Goal: Task Accomplishment & Management: Manage account settings

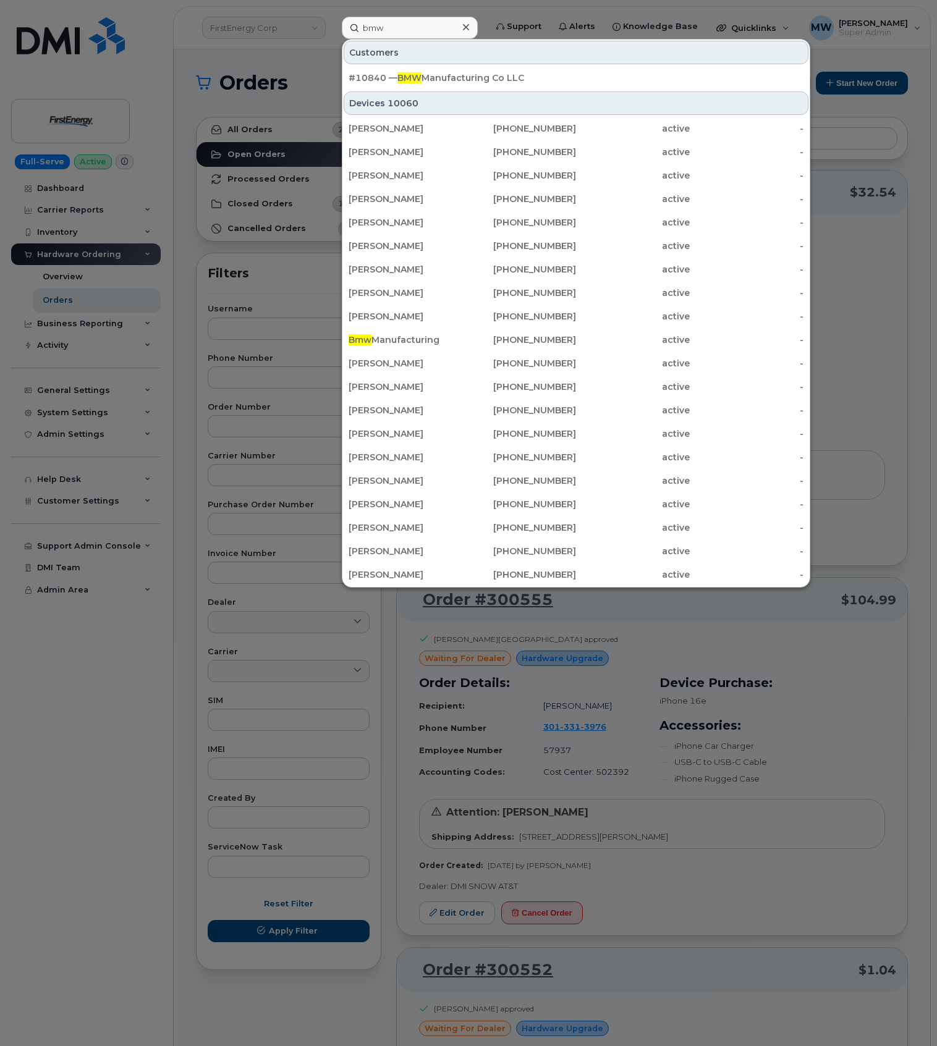
drag, startPoint x: 425, startPoint y: 33, endPoint x: 297, endPoint y: 28, distance: 128.6
click at [332, 28] on div "bmw Customers #10840 — BMW Manufacturing Co LLC Devices 10060 Mike Rubino 646-3…" at bounding box center [410, 28] width 156 height 22
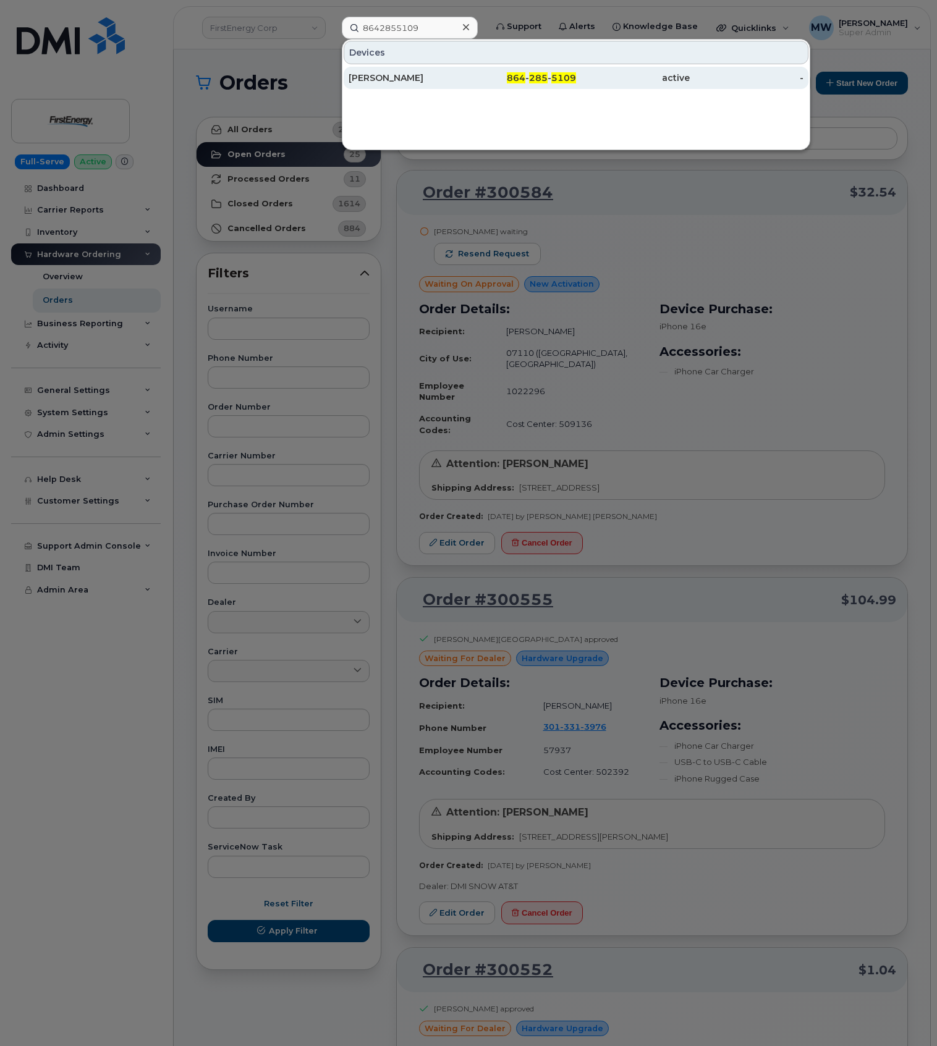
type input "8642855109"
click at [634, 80] on div "active" at bounding box center [633, 78] width 114 height 12
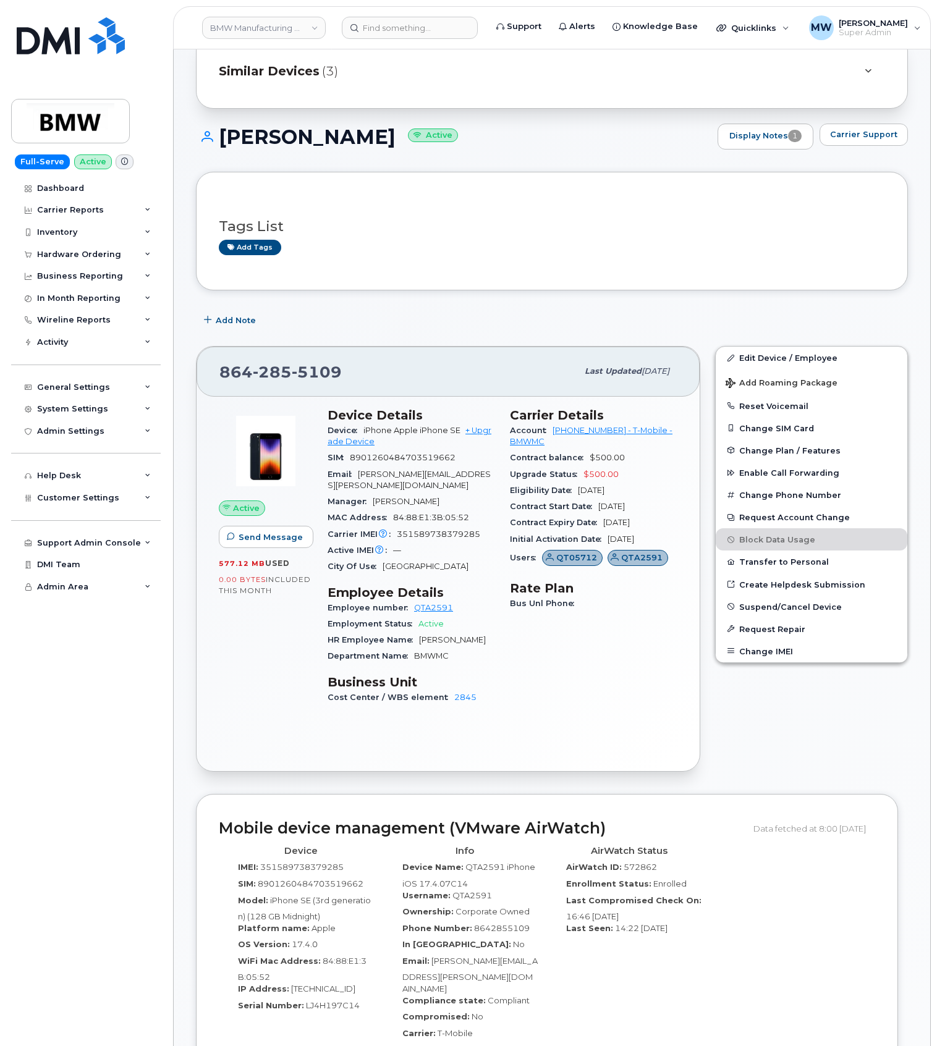
scroll to position [82, 0]
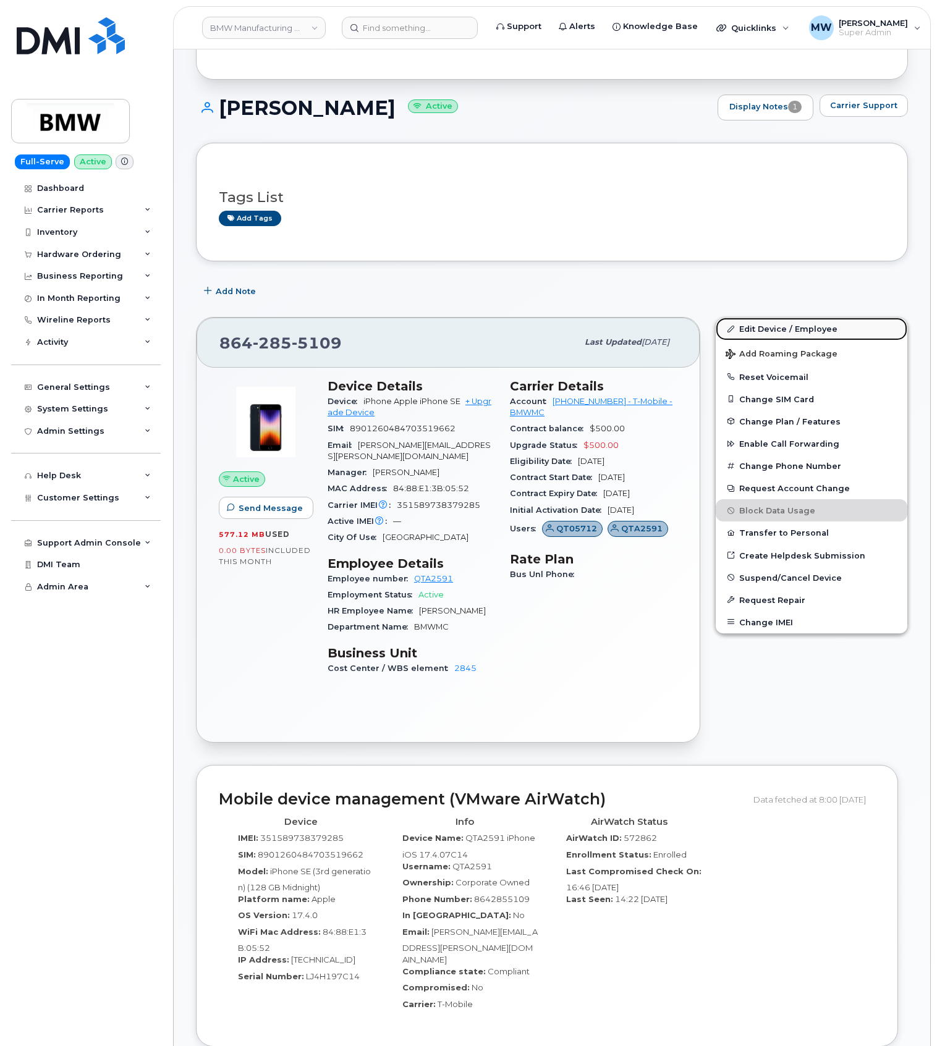
click at [765, 325] on link "Edit Device / Employee" at bounding box center [811, 329] width 192 height 22
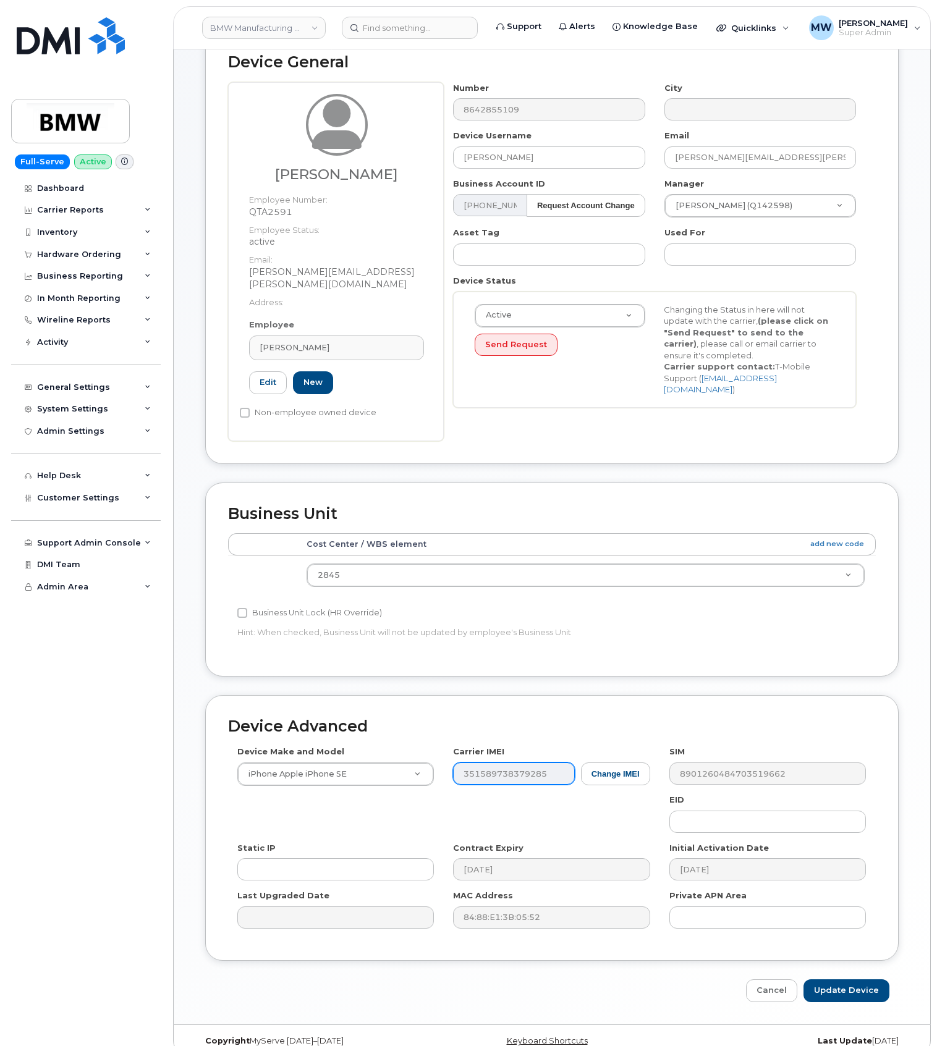
scroll to position [91, 0]
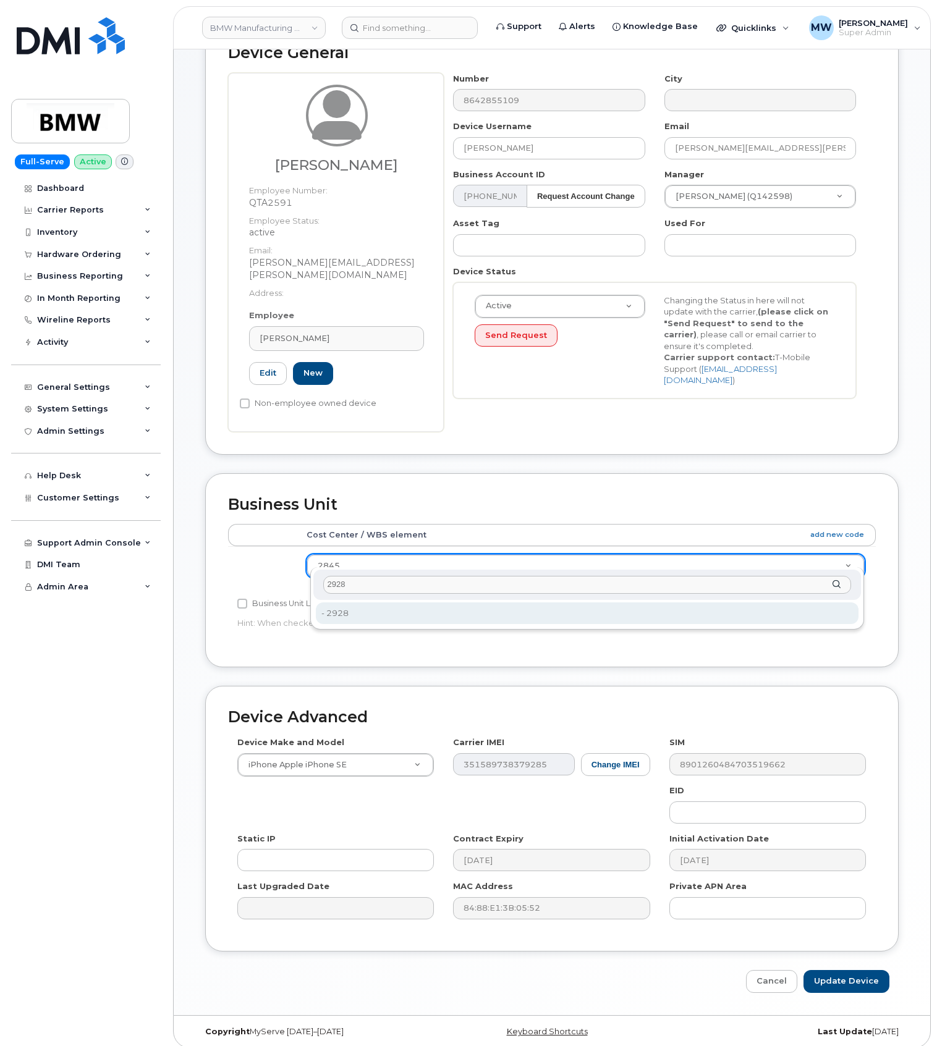
type input "2928"
type input "14966841"
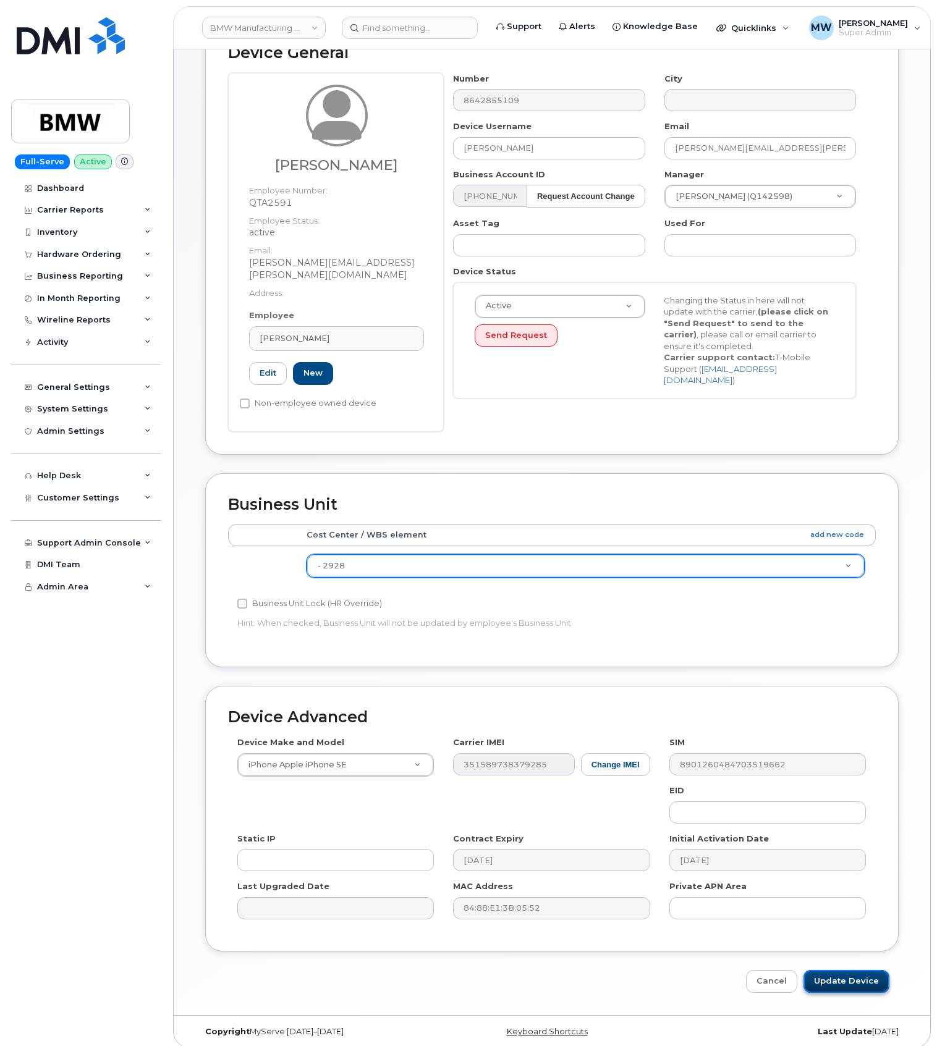
click at [848, 977] on input "Update Device" at bounding box center [846, 981] width 86 height 23
type input "Saving..."
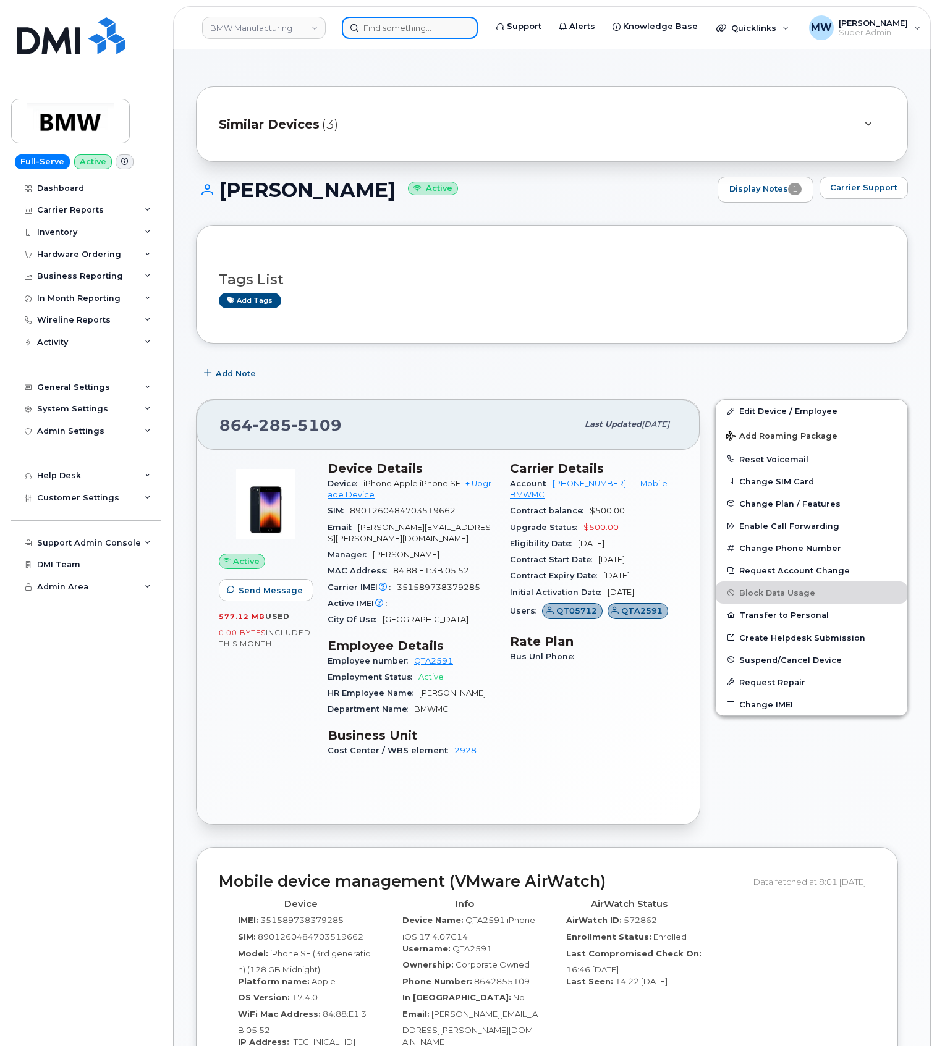
click at [400, 28] on input at bounding box center [410, 28] width 136 height 22
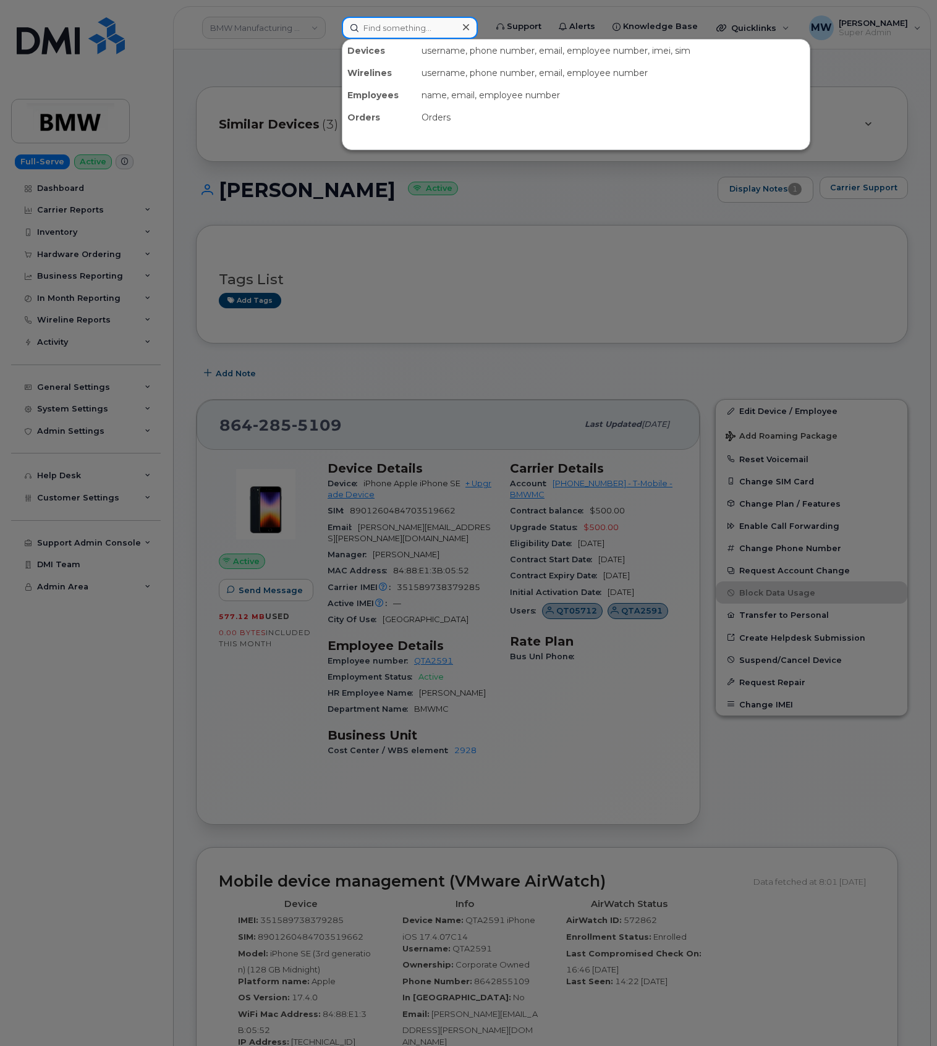
paste input "9172179592"
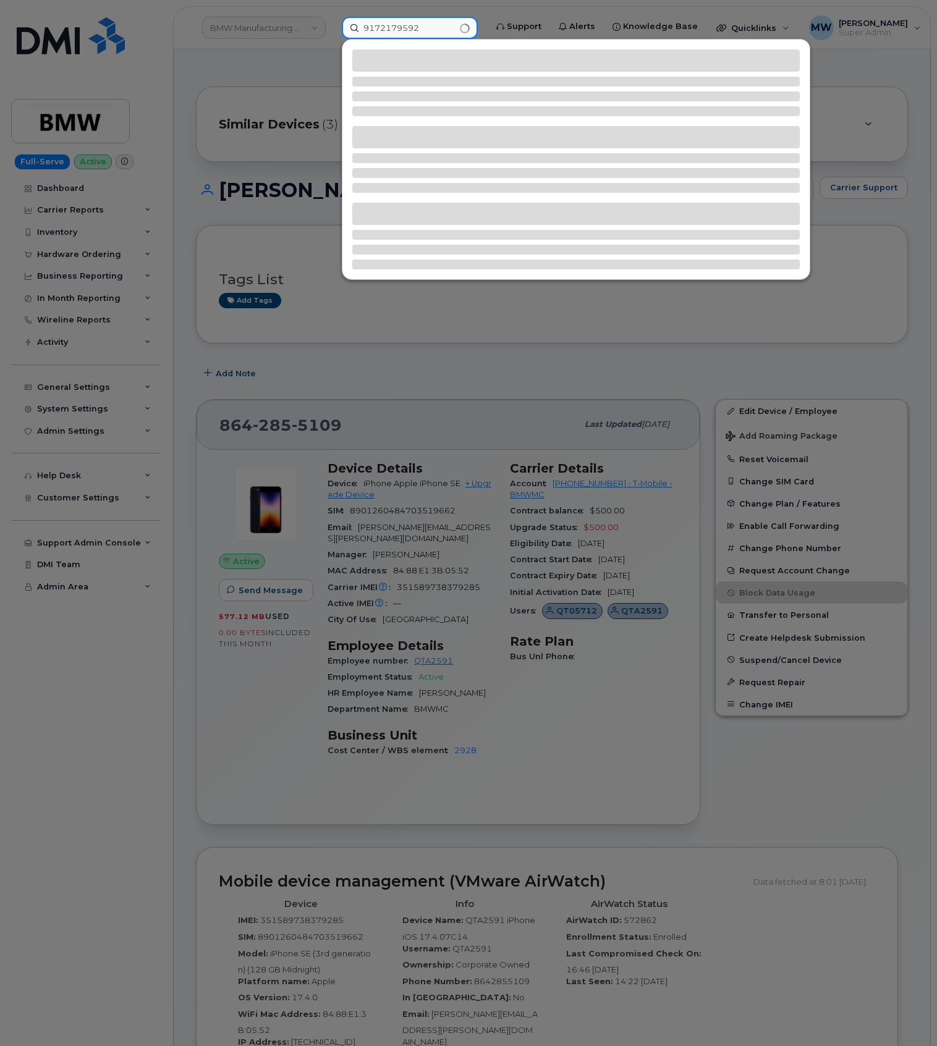
type input "9172179592"
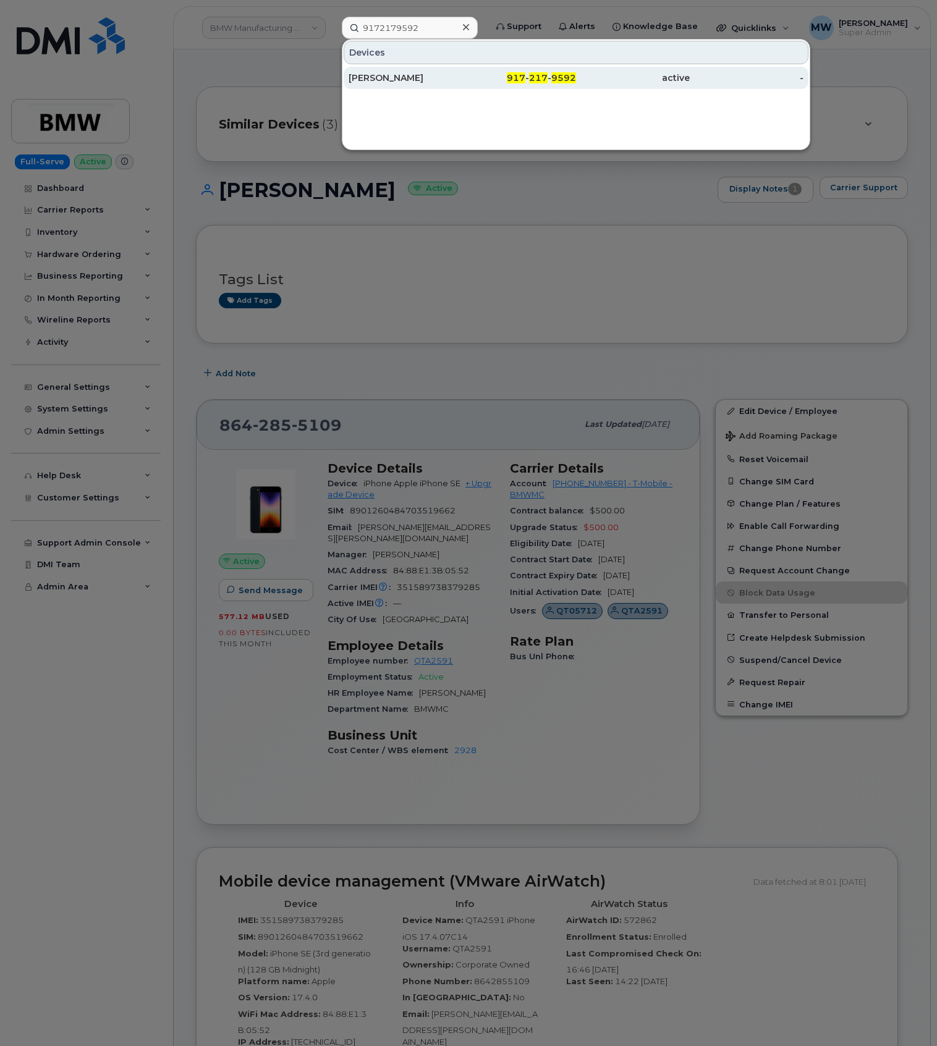
click at [551, 83] on div "917 - 217 - 9592" at bounding box center [519, 78] width 114 height 12
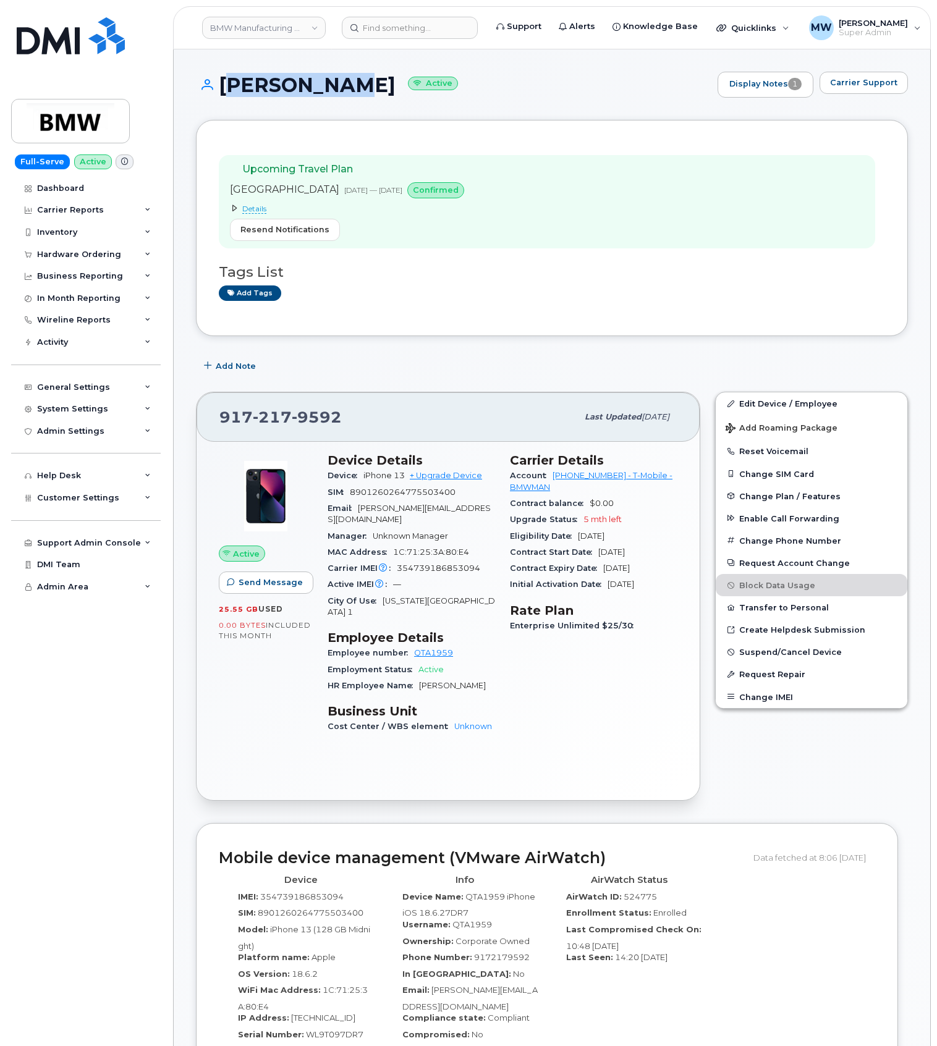
drag, startPoint x: 335, startPoint y: 79, endPoint x: 219, endPoint y: 86, distance: 116.4
click at [219, 86] on h1 "Joe Rocker Active" at bounding box center [453, 85] width 515 height 22
copy h1 "Joe Rocker"
drag, startPoint x: 546, startPoint y: 480, endPoint x: 603, endPoint y: 480, distance: 56.8
click at [603, 480] on div "Account 973876507 - T-Mobile - BMWMAN" at bounding box center [593, 482] width 167 height 28
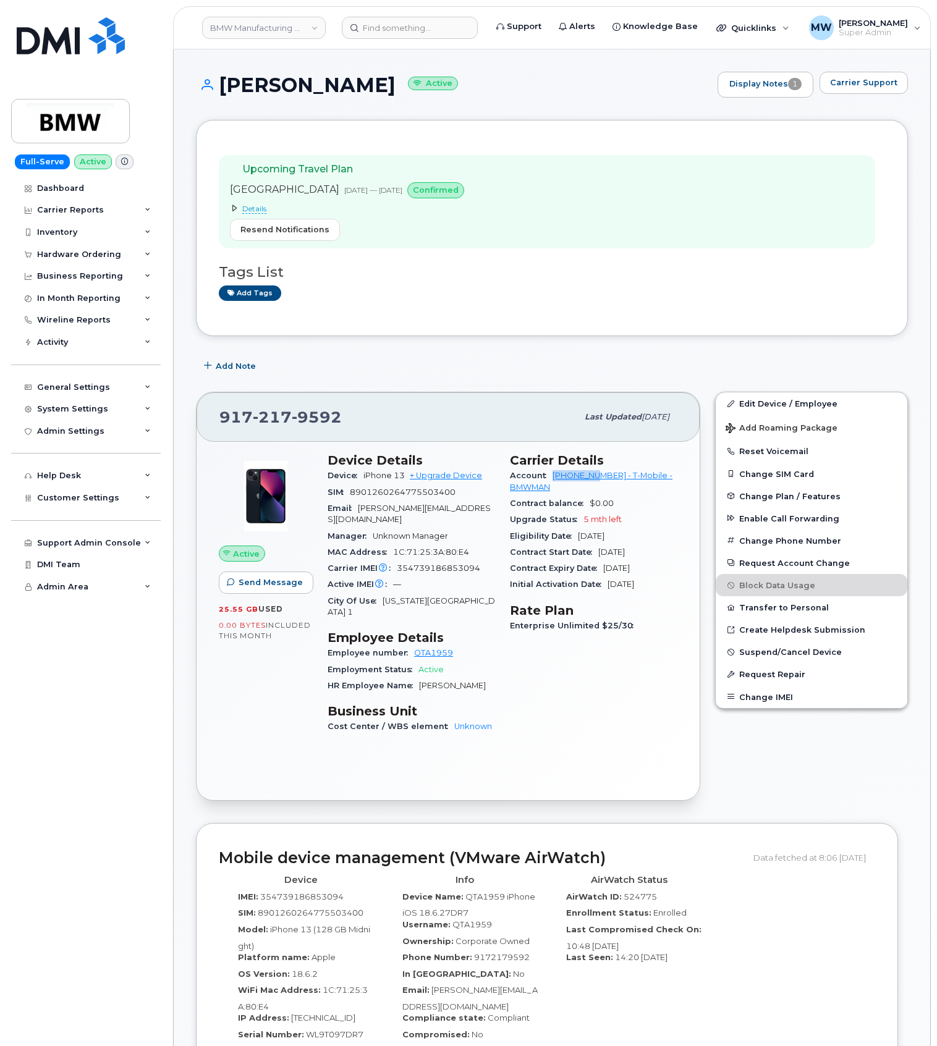
copy link "973876507"
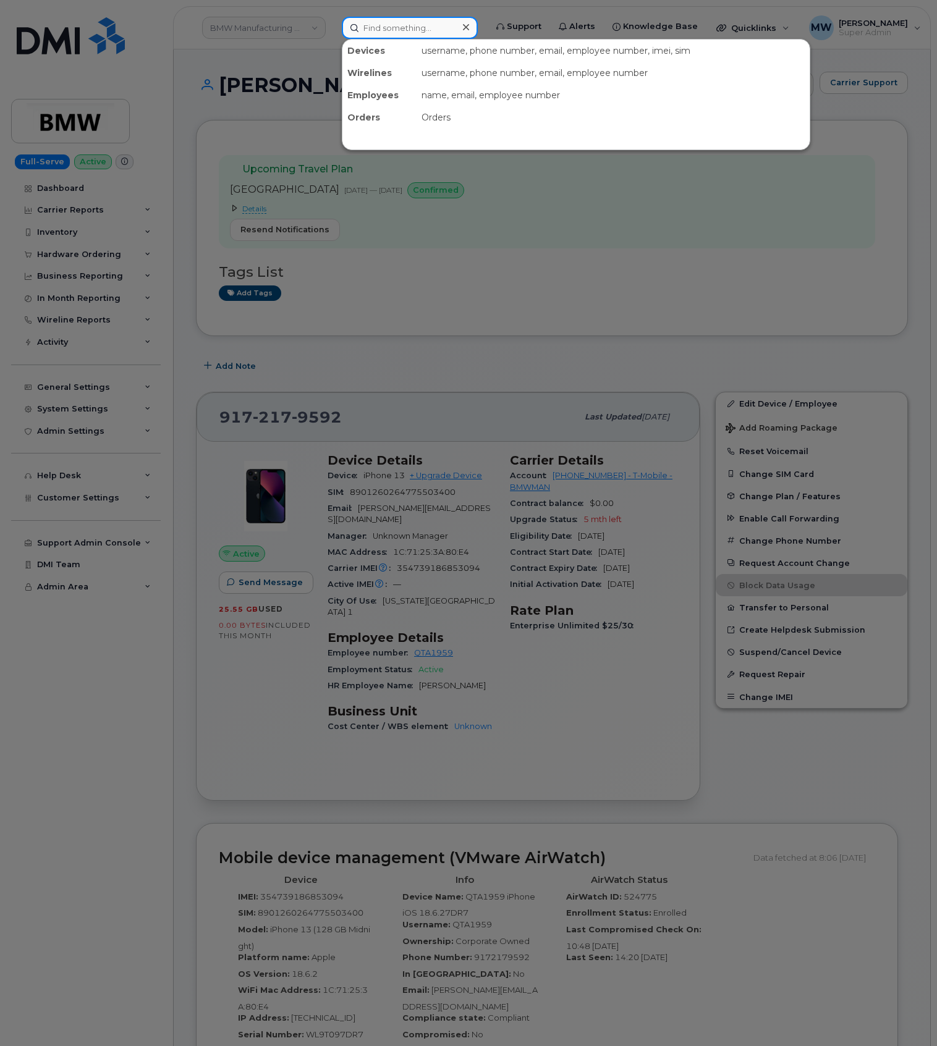
click at [433, 26] on input at bounding box center [410, 28] width 136 height 22
paste input "9172179592"
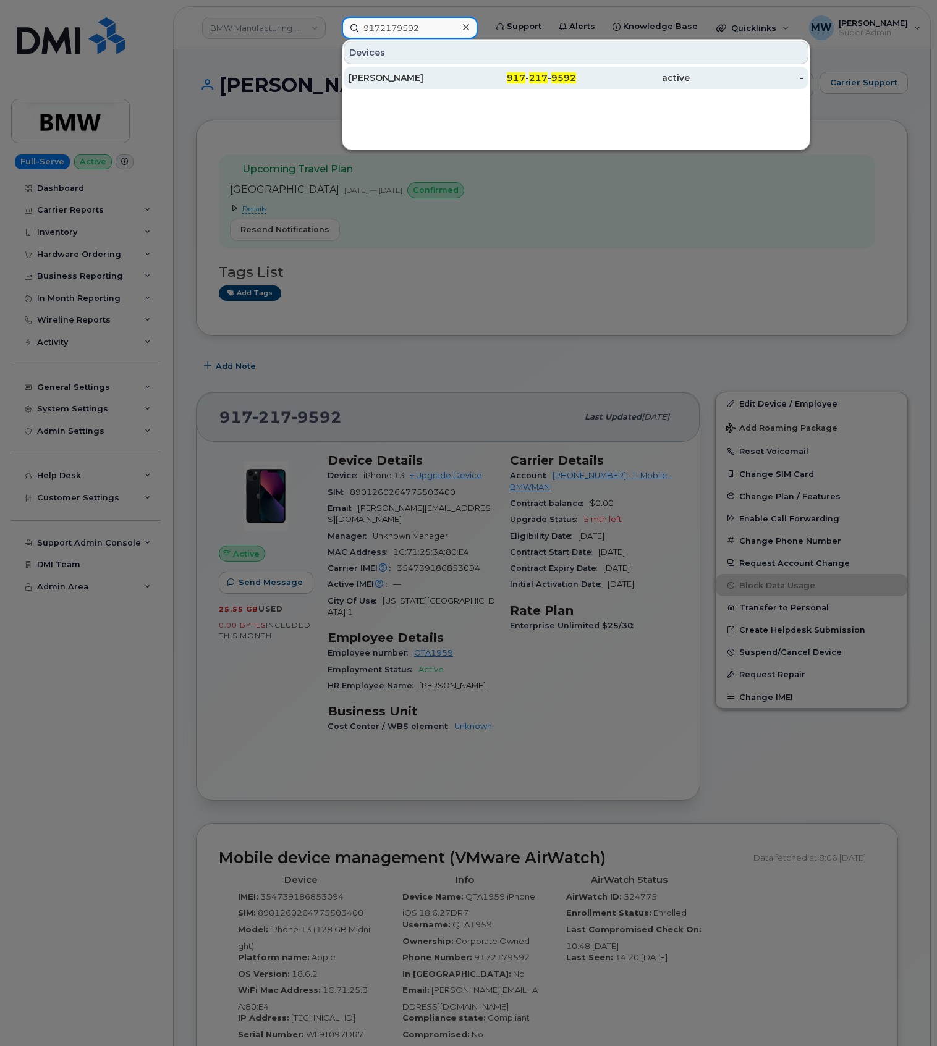
type input "9172179592"
click at [593, 82] on div "active" at bounding box center [633, 78] width 114 height 12
